Goal: Check status: Check status

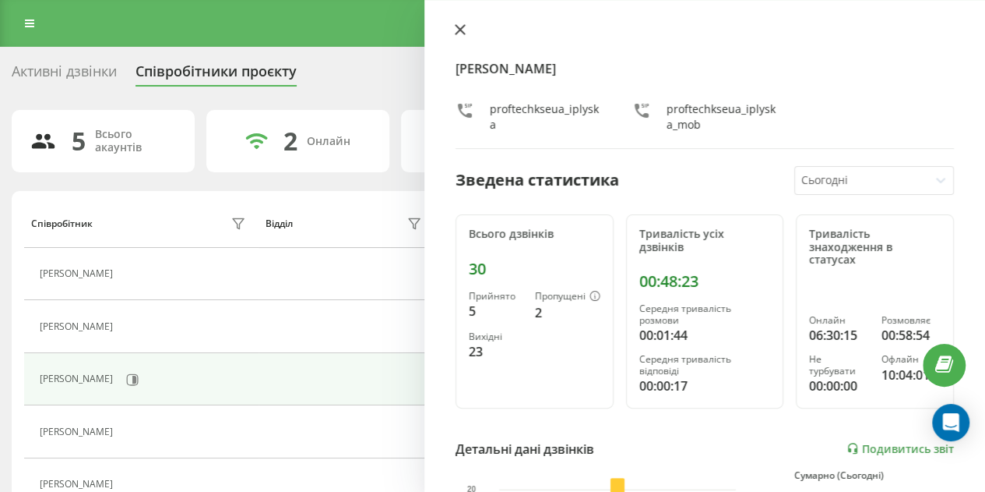
click at [460, 29] on icon at bounding box center [460, 29] width 9 height 9
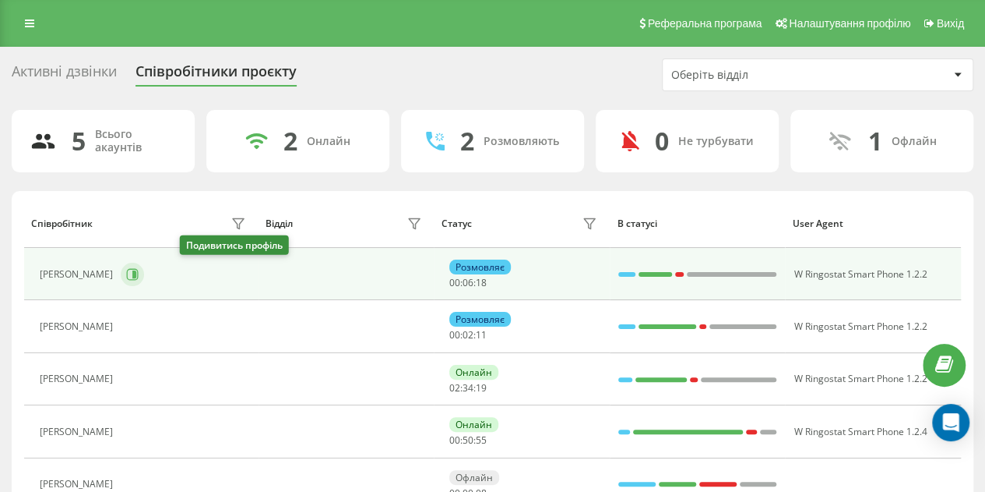
click at [139, 270] on icon at bounding box center [132, 274] width 12 height 12
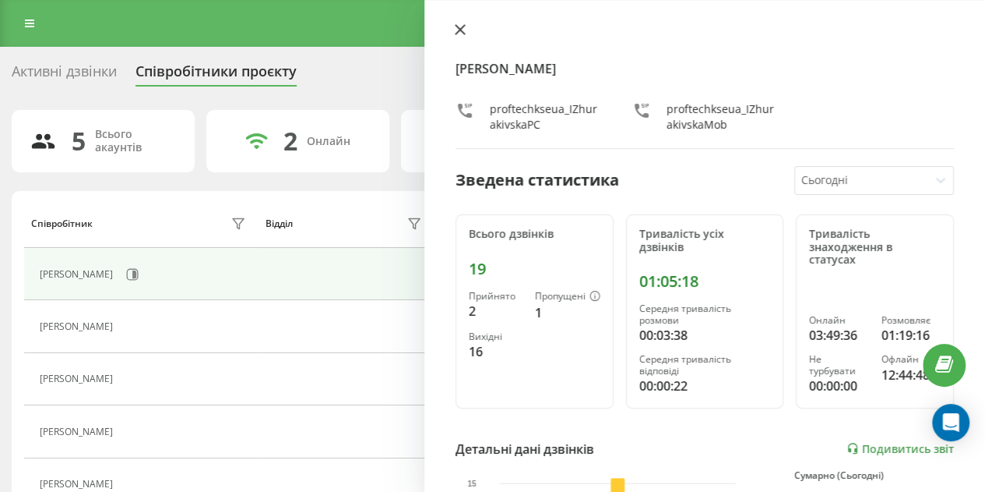
click at [461, 30] on icon at bounding box center [460, 29] width 9 height 9
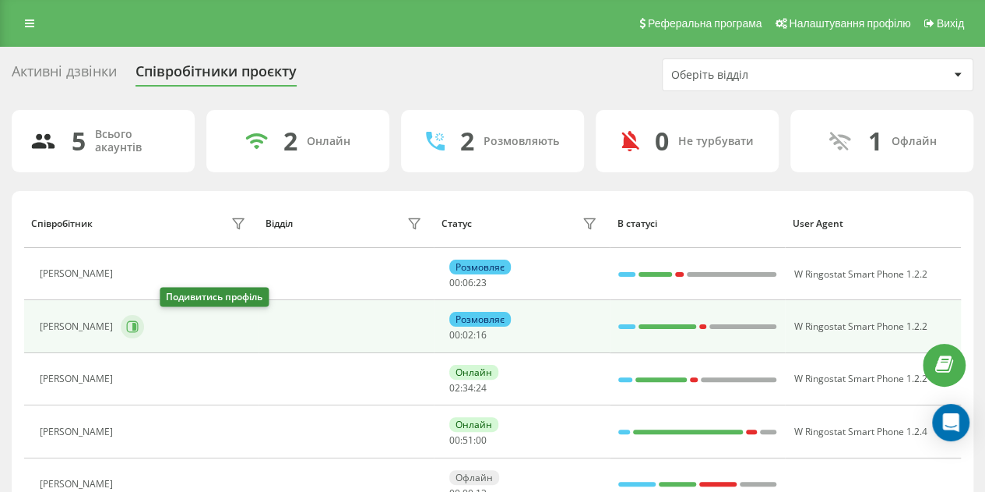
click at [139, 324] on icon at bounding box center [132, 326] width 12 height 12
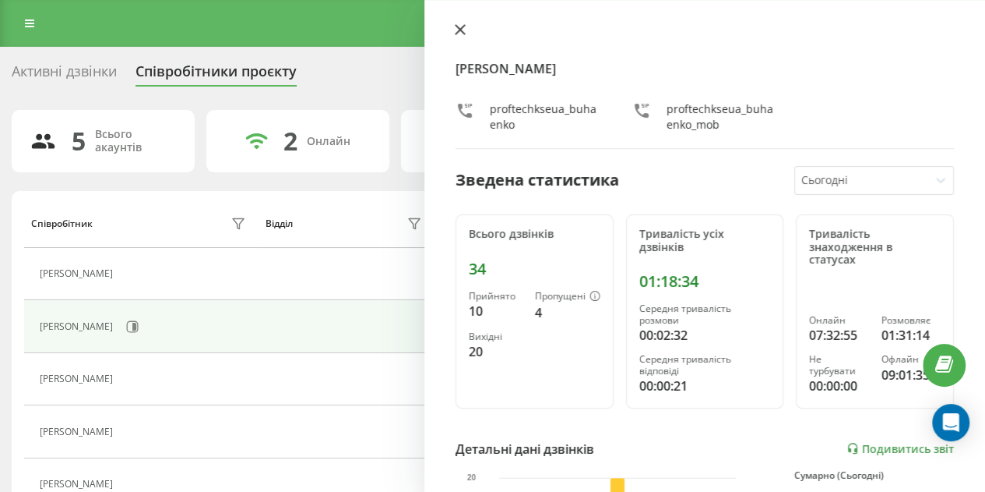
click at [461, 36] on button at bounding box center [460, 30] width 20 height 15
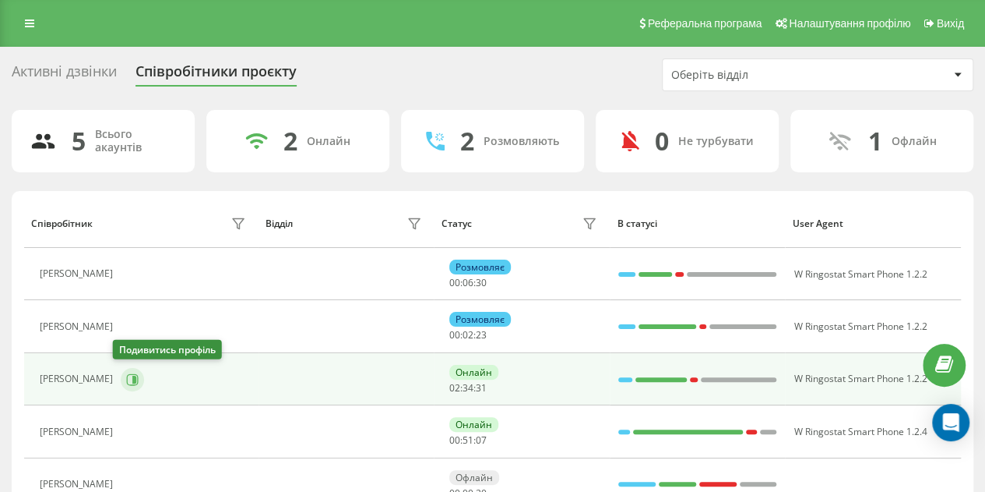
click at [127, 368] on button at bounding box center [132, 379] width 23 height 23
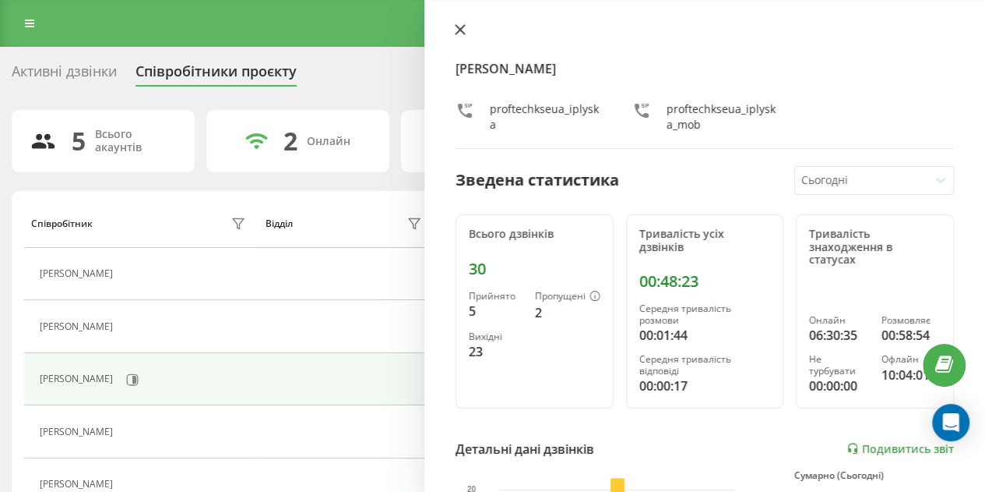
click at [462, 33] on icon at bounding box center [460, 29] width 11 height 11
